Goal: Information Seeking & Learning: Learn about a topic

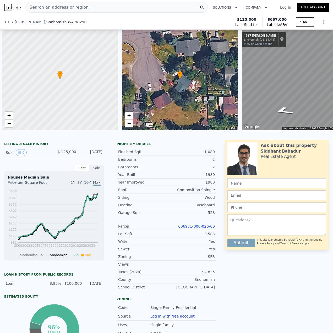
scroll to position [0, 24]
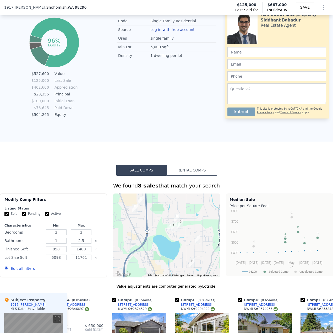
type input "$ 0"
type input "$ 482,766"
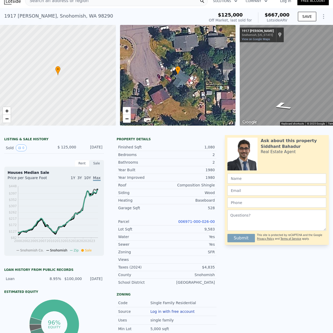
scroll to position [0, 0]
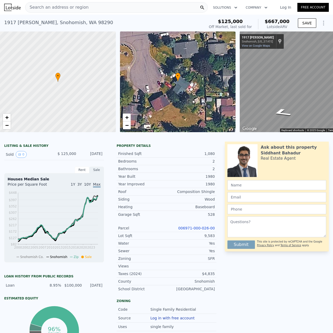
click at [104, 7] on div "Search an address or region" at bounding box center [116, 7] width 183 height 10
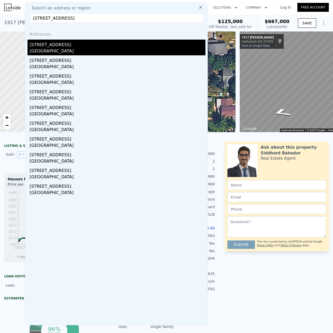
type input "[STREET_ADDRESS]"
click at [68, 51] on div "[GEOGRAPHIC_DATA]" at bounding box center [118, 51] width 176 height 7
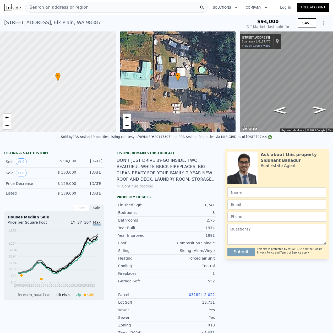
click at [63, 8] on span "Search an address or region" at bounding box center [56, 7] width 63 height 6
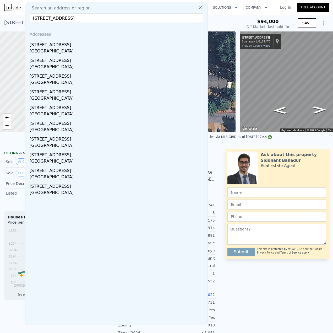
type input "[STREET_ADDRESS]"
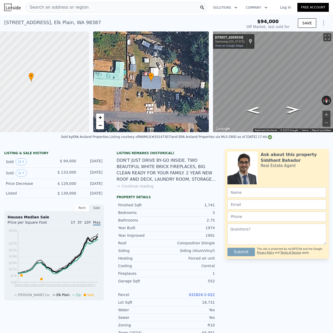
scroll to position [0, 33]
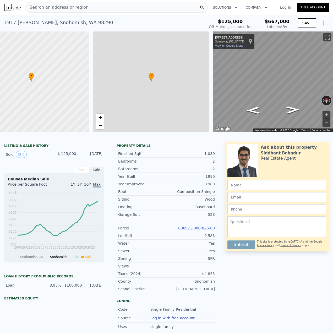
type input "3"
type input "858"
type input "1480"
type input "6098"
type input "11761"
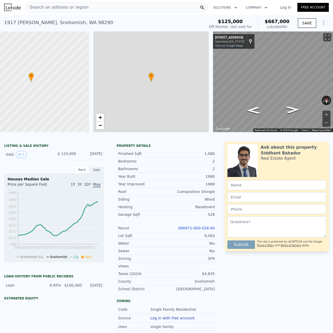
type input "$ 667,000"
type input "$ 482,766"
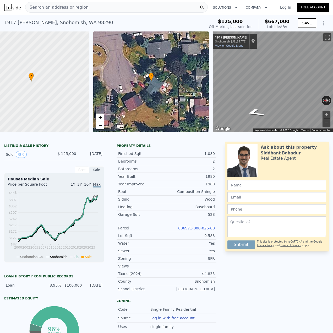
click at [60, 7] on span "Search an address or region" at bounding box center [56, 7] width 63 height 6
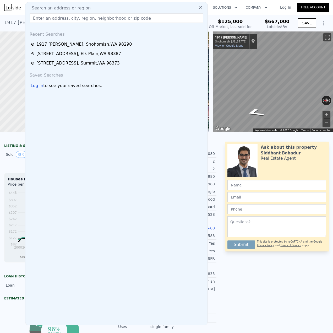
drag, startPoint x: 60, startPoint y: 7, endPoint x: 48, endPoint y: 16, distance: 14.6
click at [48, 16] on input "text" at bounding box center [117, 17] width 174 height 9
paste input "[STREET_ADDRESS]"
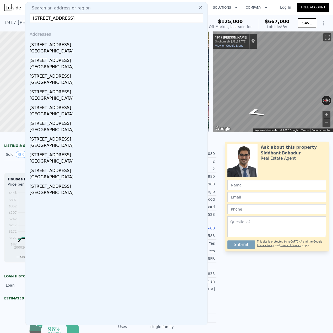
drag, startPoint x: 124, startPoint y: 16, endPoint x: 77, endPoint y: 21, distance: 47.4
click at [77, 21] on input "[STREET_ADDRESS]" at bounding box center [117, 17] width 174 height 9
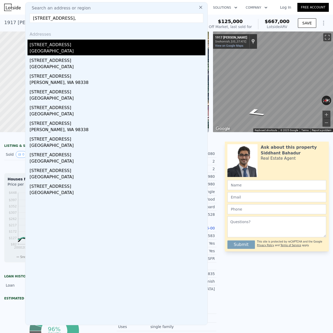
type input "[STREET_ADDRESS],"
click at [66, 47] on div "[STREET_ADDRESS]" at bounding box center [118, 44] width 176 height 8
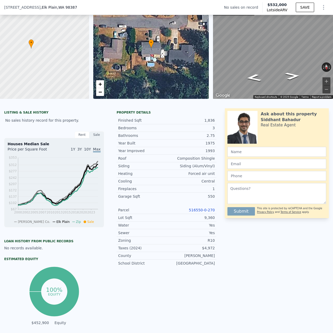
scroll to position [31, 0]
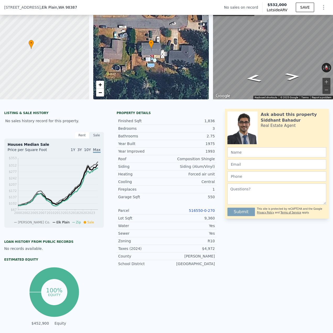
click at [203, 213] on link "516550-0-270" at bounding box center [202, 211] width 26 height 4
drag, startPoint x: 215, startPoint y: 214, endPoint x: 189, endPoint y: 217, distance: 27.0
click at [189, 217] on div "Property details Finished Sqft 1,836 Bedrooms 3 Bathrooms 2.75 Year Built 1975 …" at bounding box center [167, 191] width 108 height 161
copy link "516550-0-270"
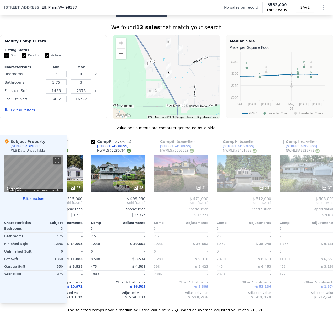
scroll to position [0, 300]
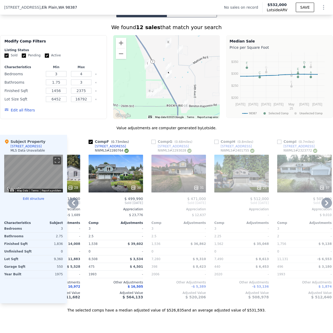
click at [167, 190] on div "31" at bounding box center [179, 187] width 50 height 5
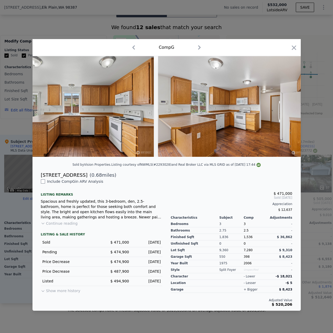
scroll to position [0, 1748]
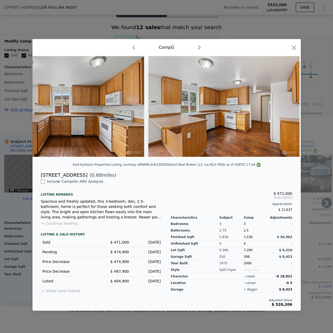
drag, startPoint x: 293, startPoint y: 46, endPoint x: 266, endPoint y: 187, distance: 143.9
click at [293, 46] on icon "button" at bounding box center [294, 47] width 7 height 7
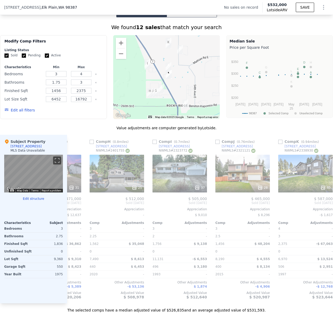
scroll to position [0, 426]
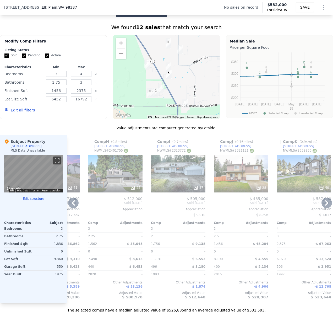
click at [185, 188] on div at bounding box center [178, 187] width 55 height 9
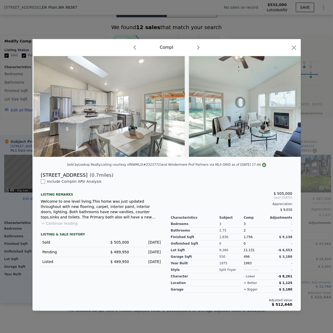
scroll to position [0, 3917]
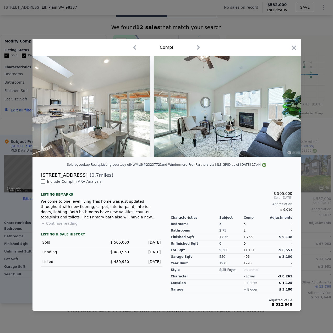
click at [289, 45] on div "Comp I" at bounding box center [167, 47] width 260 height 8
click at [295, 47] on icon "button" at bounding box center [294, 47] width 4 height 4
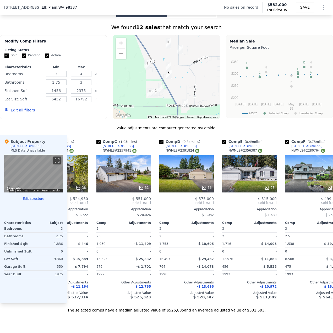
scroll to position [0, 102]
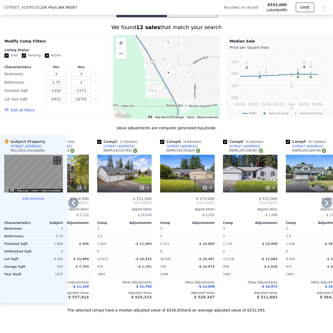
click at [189, 179] on div "36" at bounding box center [187, 174] width 55 height 38
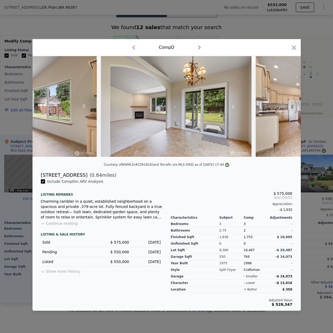
scroll to position [0, 1358]
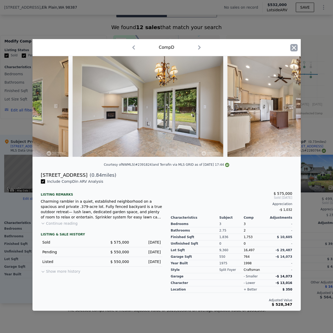
click at [293, 46] on icon "button" at bounding box center [294, 47] width 7 height 7
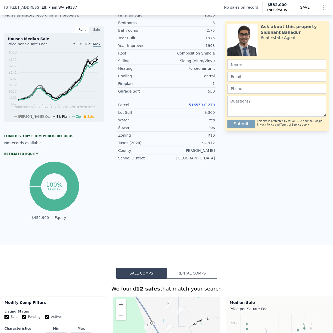
scroll to position [136, 0]
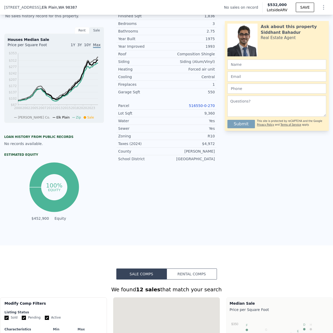
click at [204, 108] on link "516550-0-270" at bounding box center [202, 106] width 26 height 4
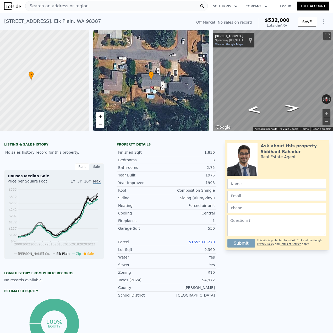
scroll to position [0, 0]
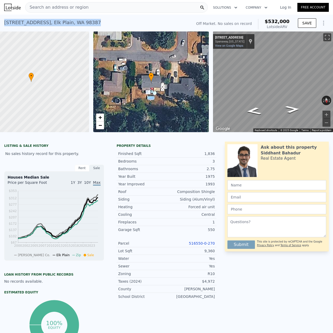
drag, startPoint x: 104, startPoint y: 23, endPoint x: 1, endPoint y: 27, distance: 102.6
click at [1, 27] on div "[STREET_ADDRESS] No sales on record (~ARV $532k ) Off Market. No sales on recor…" at bounding box center [166, 23] width 333 height 17
copy div "[STREET_ADDRESS]"
